Goal: Transaction & Acquisition: Purchase product/service

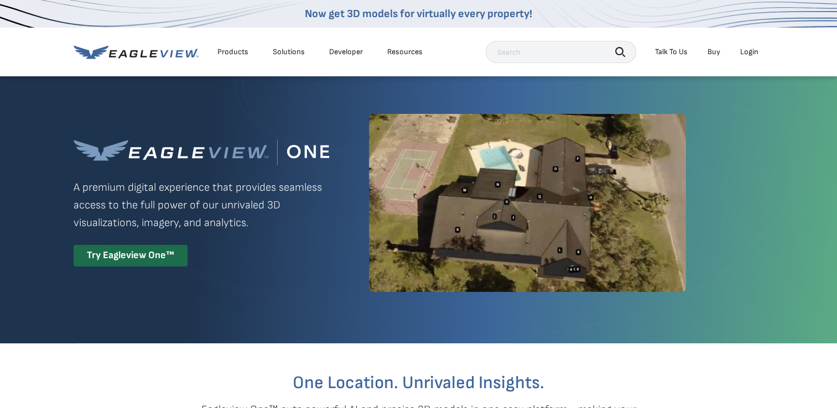
click at [751, 50] on div "Login" at bounding box center [749, 52] width 18 height 10
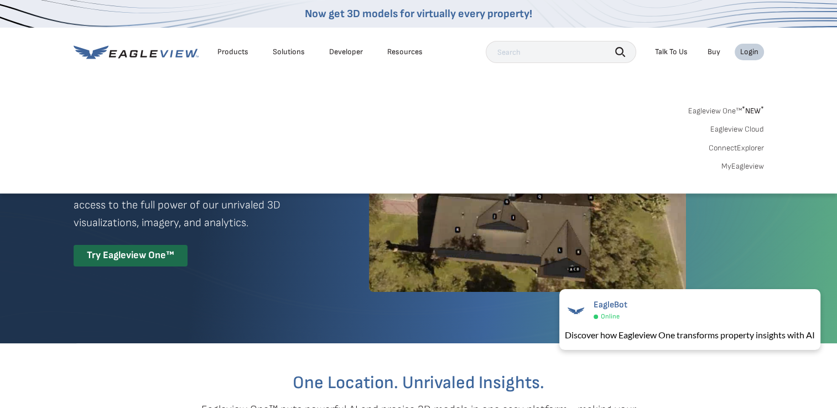
click at [751, 50] on div "Login" at bounding box center [749, 52] width 18 height 10
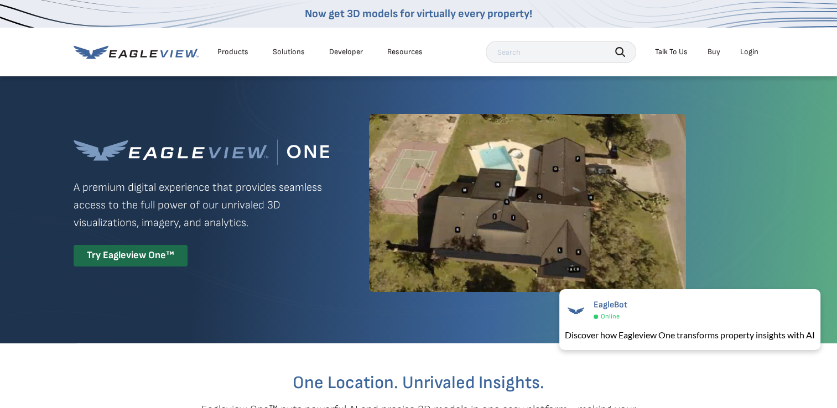
click at [750, 54] on div "Login" at bounding box center [749, 52] width 18 height 10
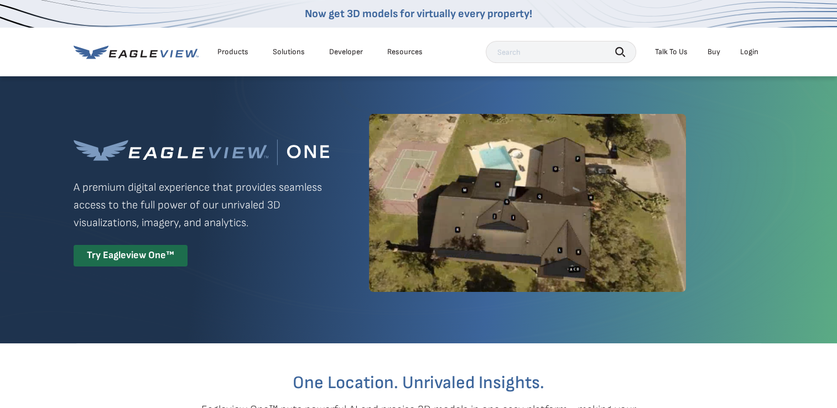
click at [752, 52] on div "Login" at bounding box center [749, 52] width 18 height 10
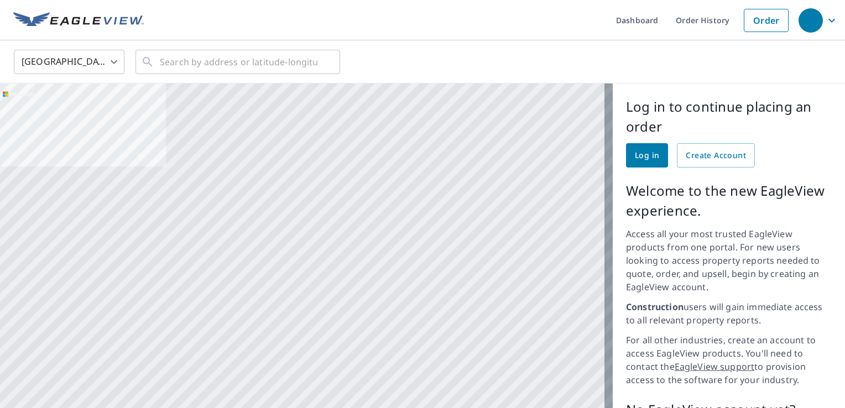
click at [648, 151] on span "Log in" at bounding box center [647, 156] width 24 height 14
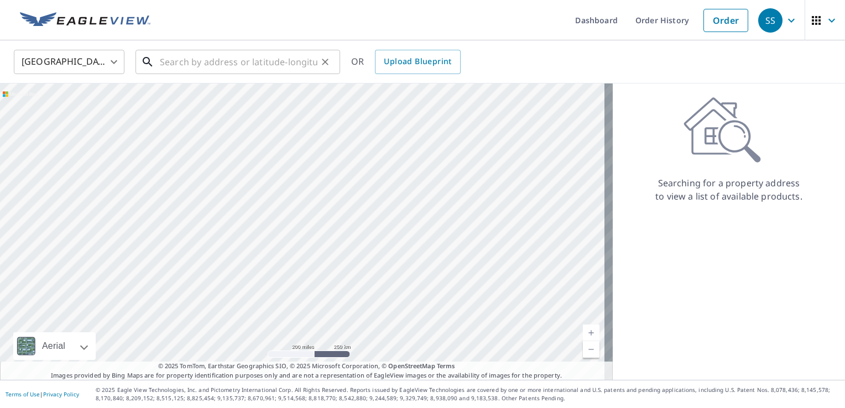
click at [295, 69] on input "text" at bounding box center [239, 61] width 158 height 31
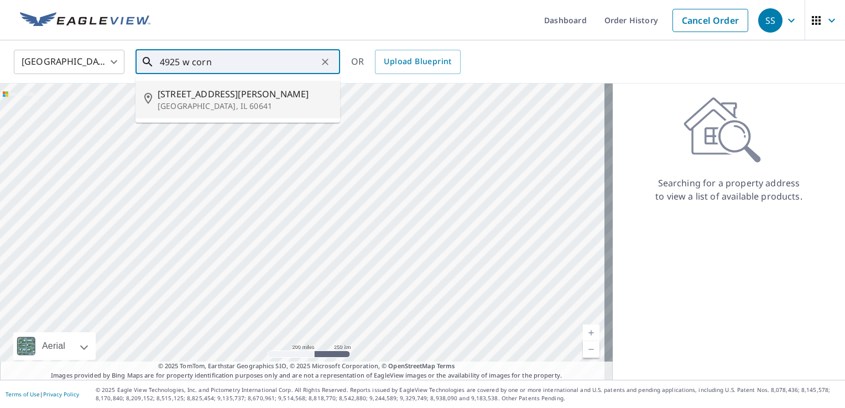
click at [280, 100] on span "[STREET_ADDRESS][PERSON_NAME]" at bounding box center [245, 93] width 174 height 13
type input "[STREET_ADDRESS][PERSON_NAME]"
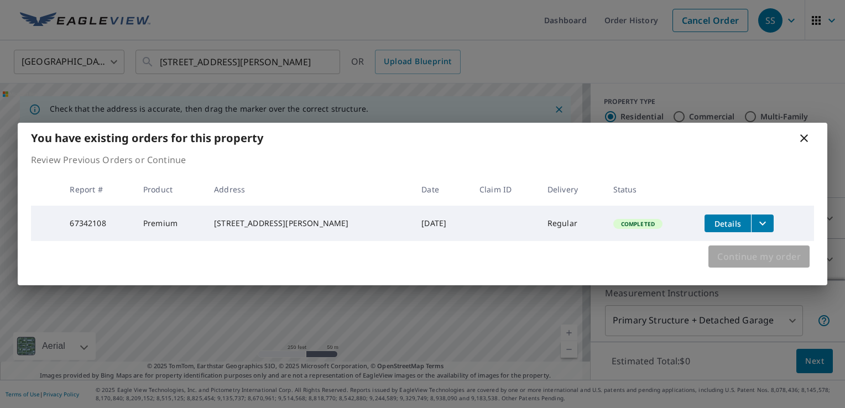
click at [770, 267] on button "Continue my order" at bounding box center [759, 257] width 101 height 22
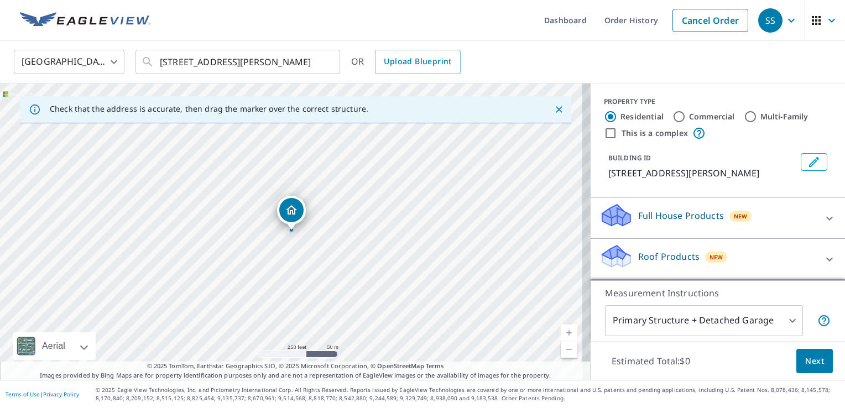
scroll to position [80, 0]
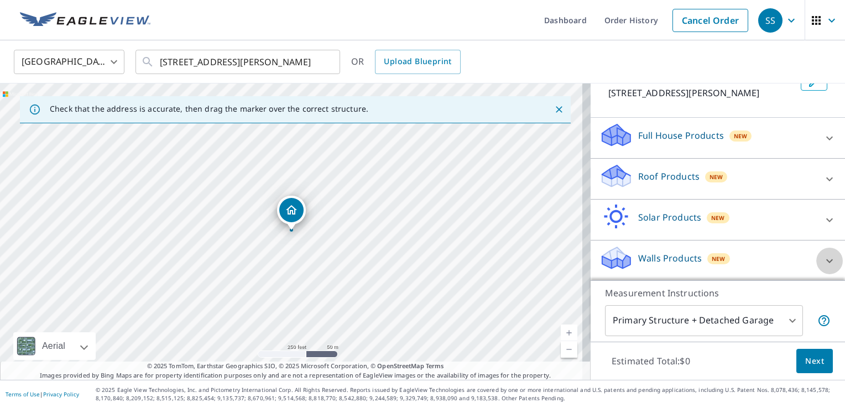
click at [823, 257] on icon at bounding box center [829, 261] width 13 height 13
click at [640, 261] on p "Walls Products" at bounding box center [671, 258] width 64 height 13
click at [788, 324] on body "SS SS Dashboard Order History Cancel Order SS United States US ​ [STREET_ADDRES…" at bounding box center [422, 204] width 845 height 408
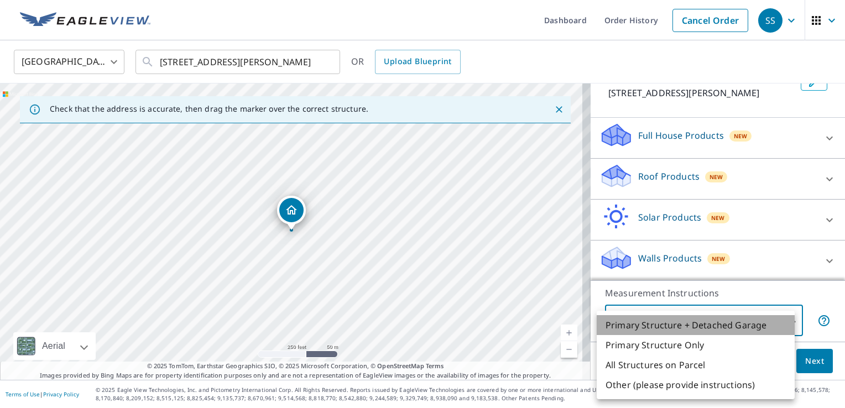
click at [788, 324] on li "Primary Structure + Detached Garage" at bounding box center [696, 325] width 198 height 20
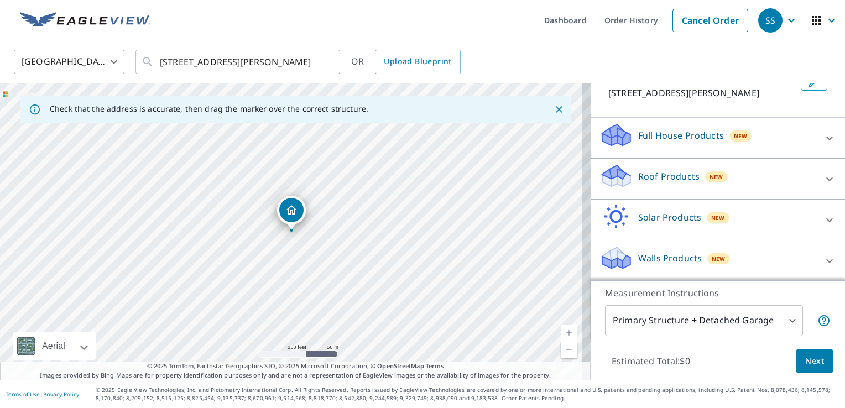
click at [764, 259] on div "Walls Products New" at bounding box center [708, 261] width 217 height 32
click at [823, 143] on icon at bounding box center [829, 138] width 13 height 13
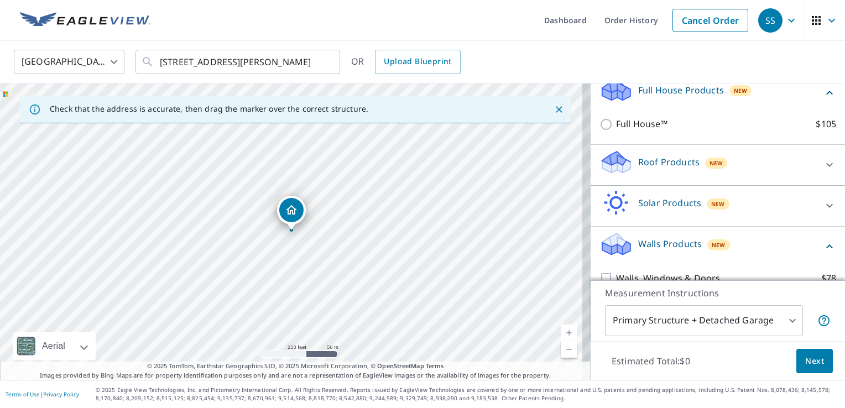
scroll to position [174, 0]
